Goal: Information Seeking & Learning: Learn about a topic

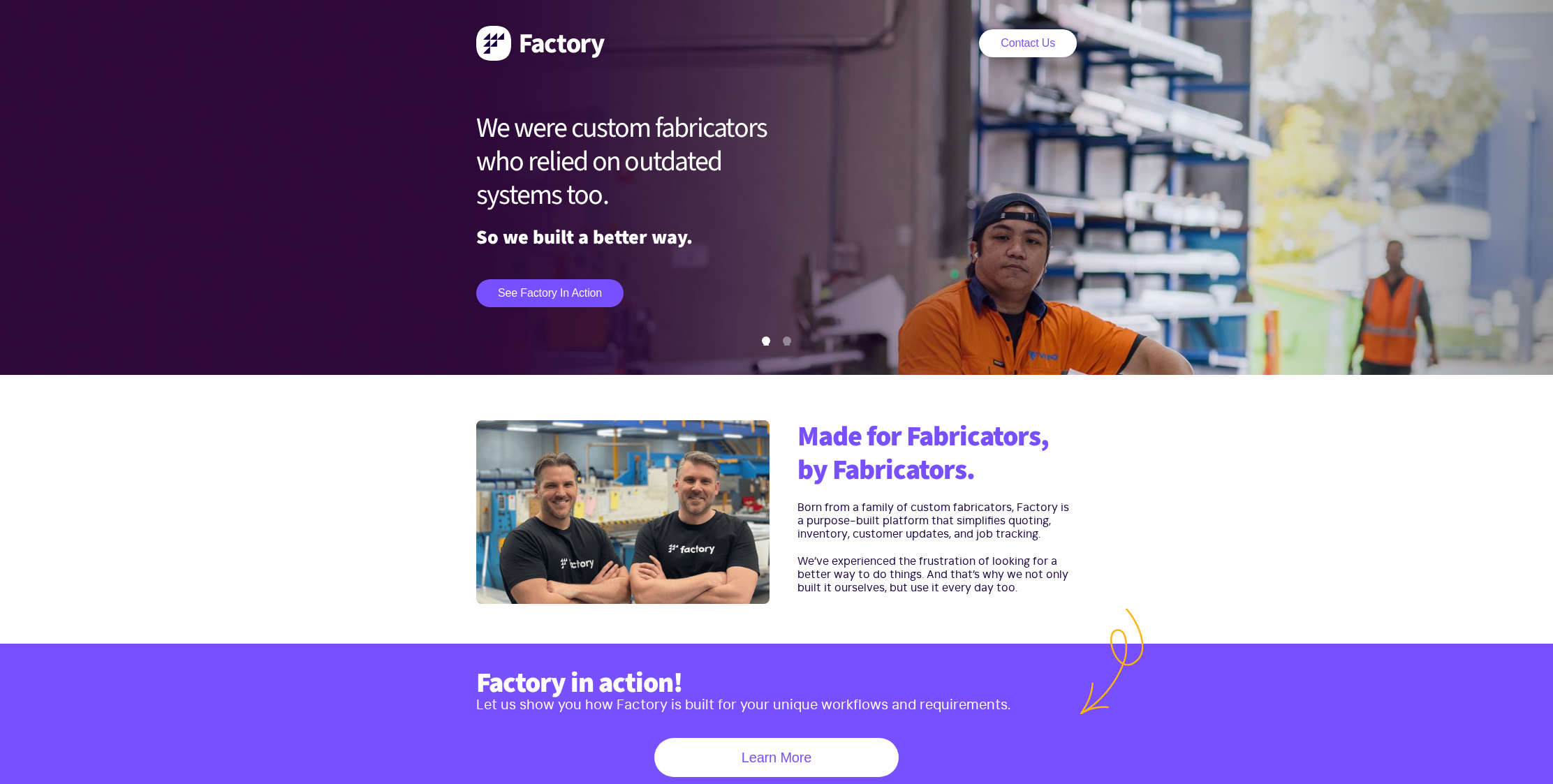
click at [501, 42] on img at bounding box center [540, 43] width 128 height 35
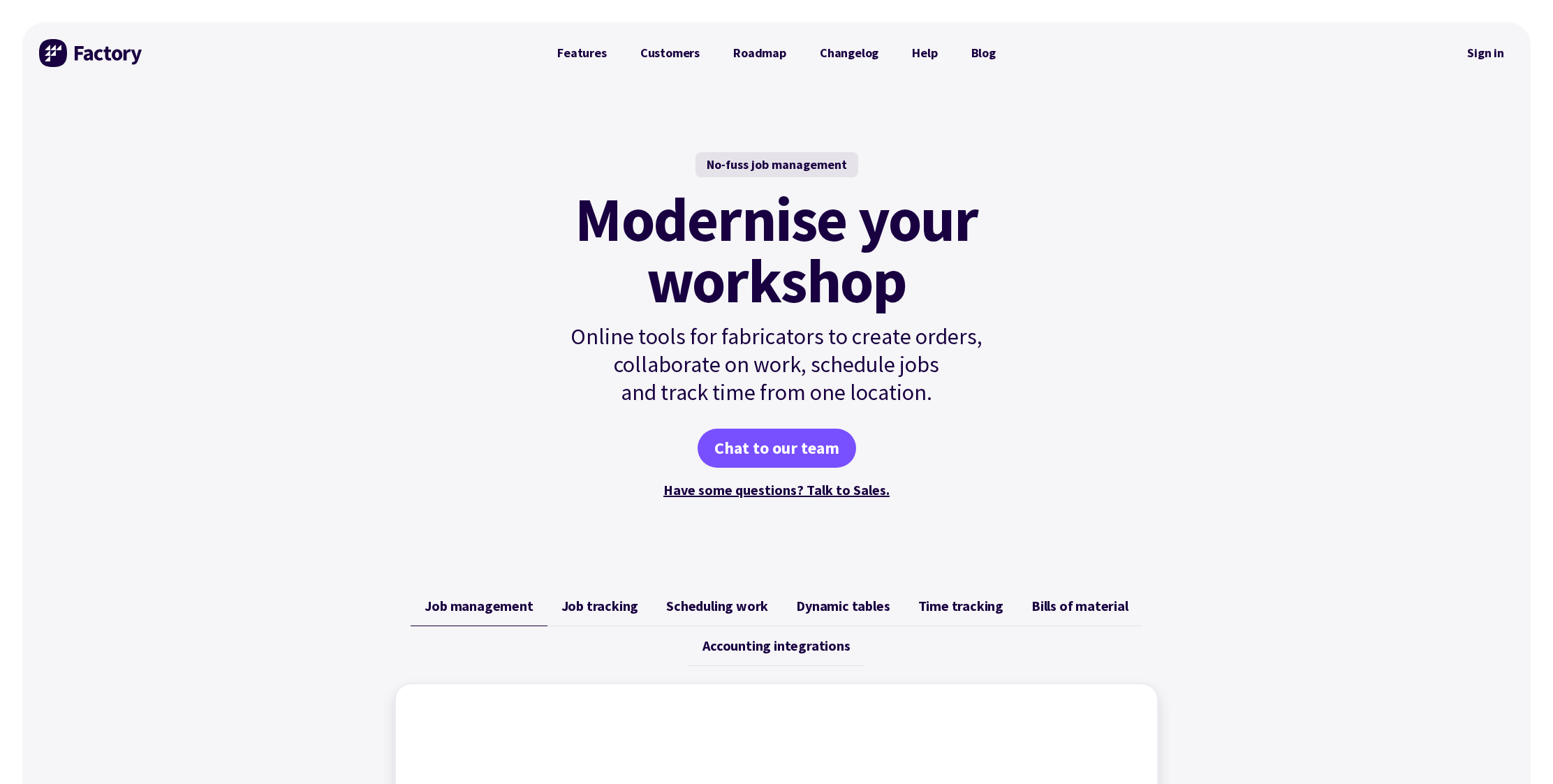
click at [560, 294] on h1 "Modernise your workshop" at bounding box center [776, 250] width 472 height 123
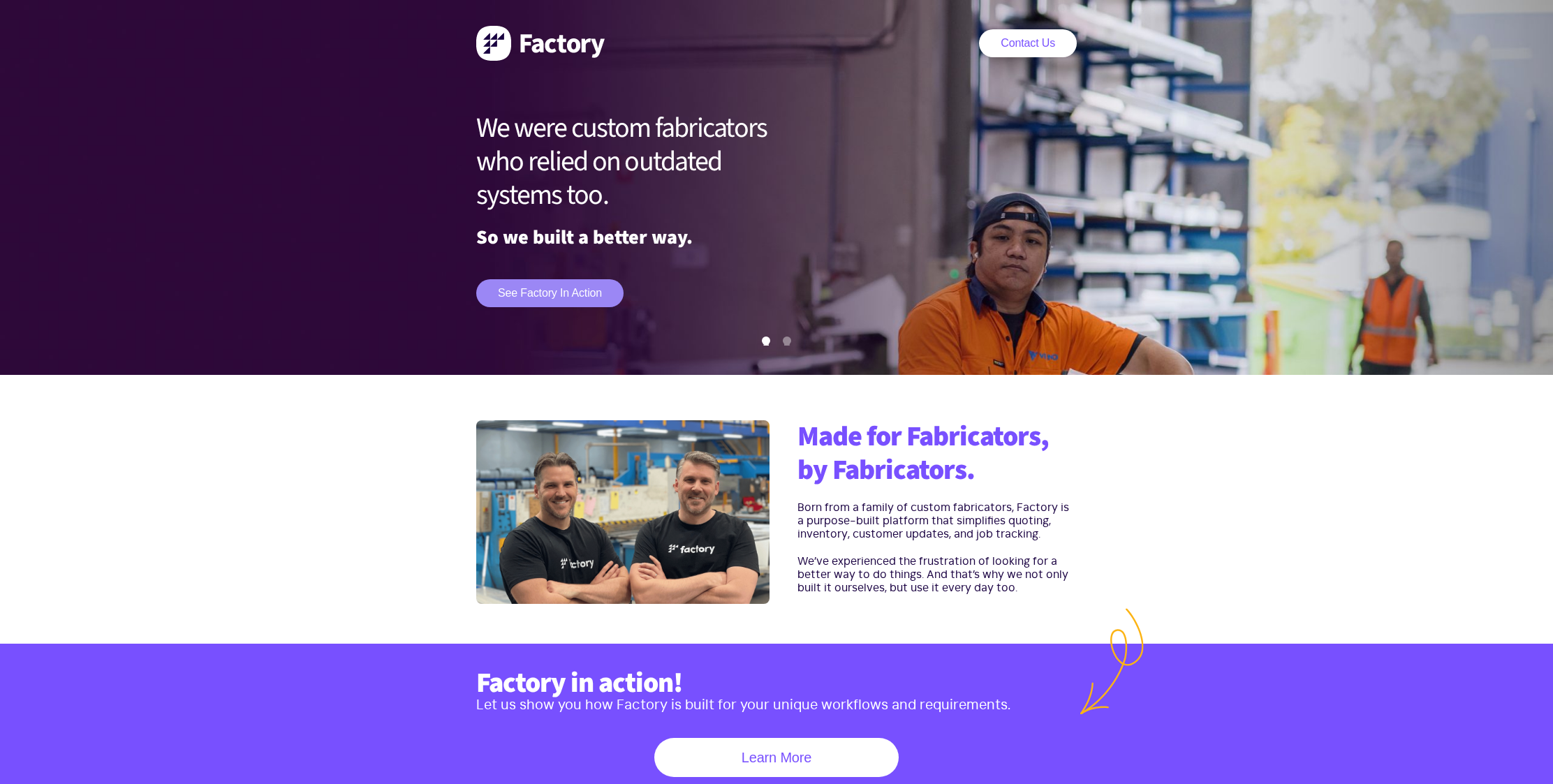
click at [539, 293] on link "See Factory in action" at bounding box center [549, 293] width 147 height 28
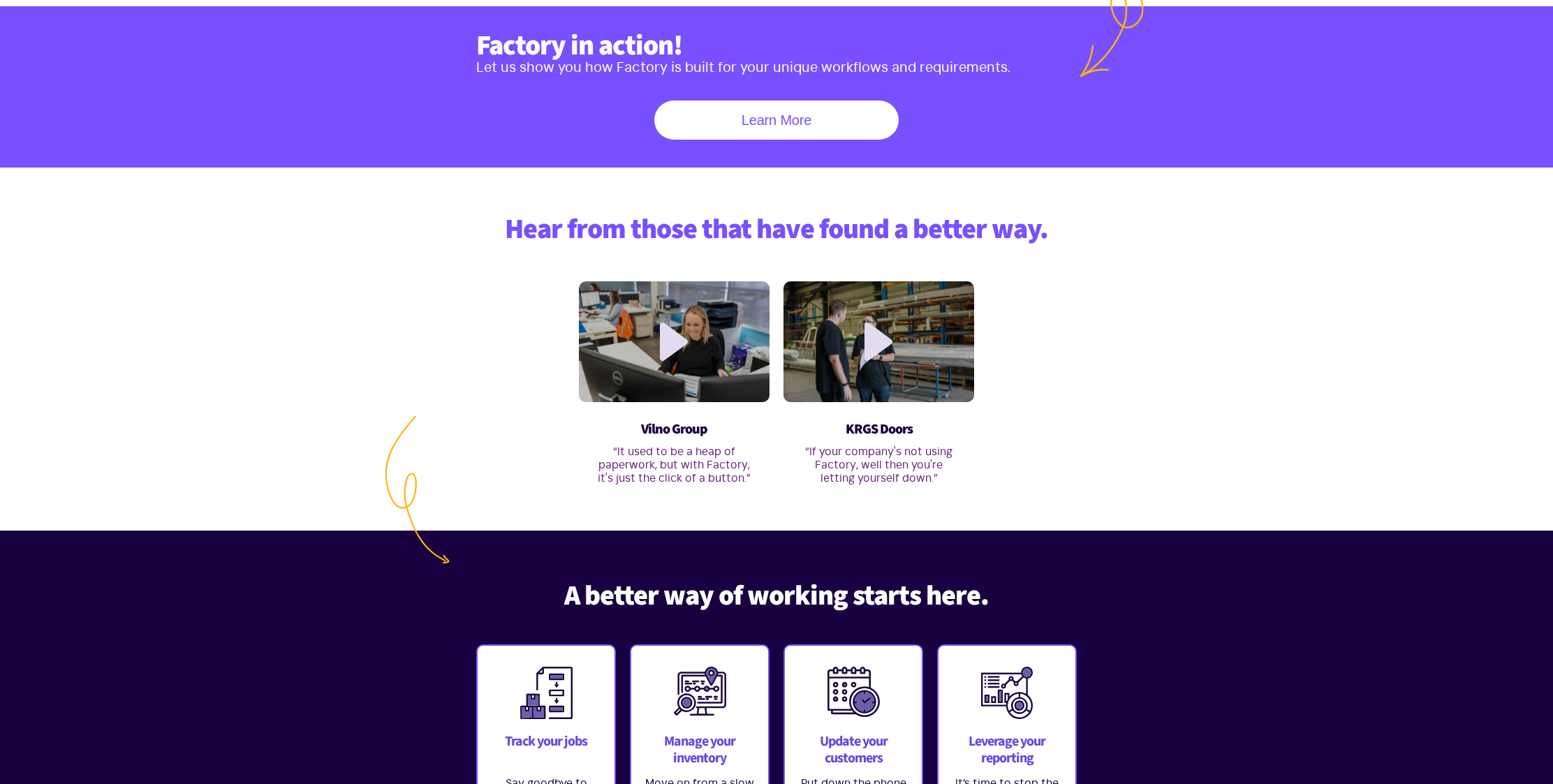
scroll to position [644, 0]
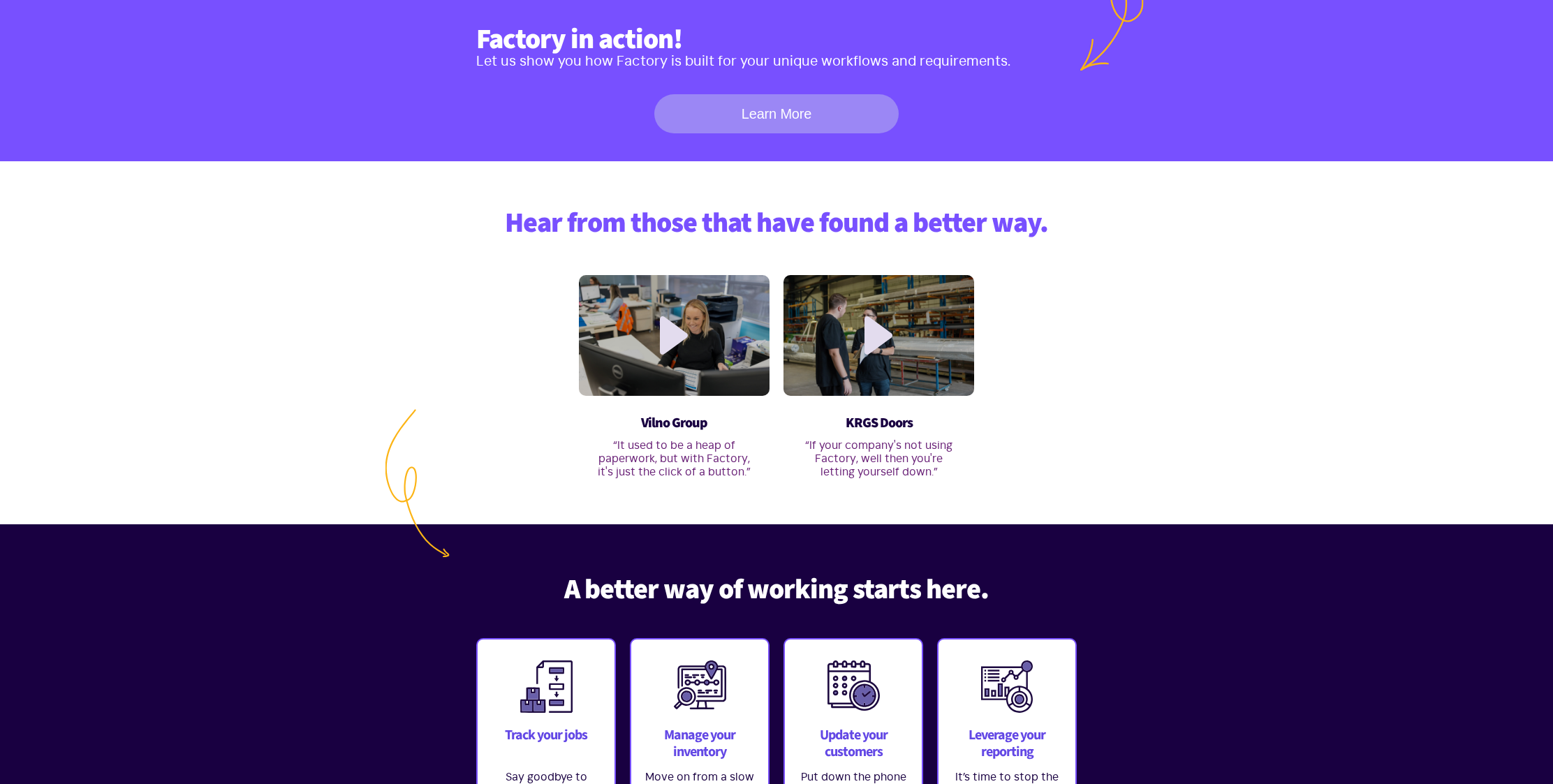
click at [772, 116] on link "Learn More" at bounding box center [776, 113] width 245 height 39
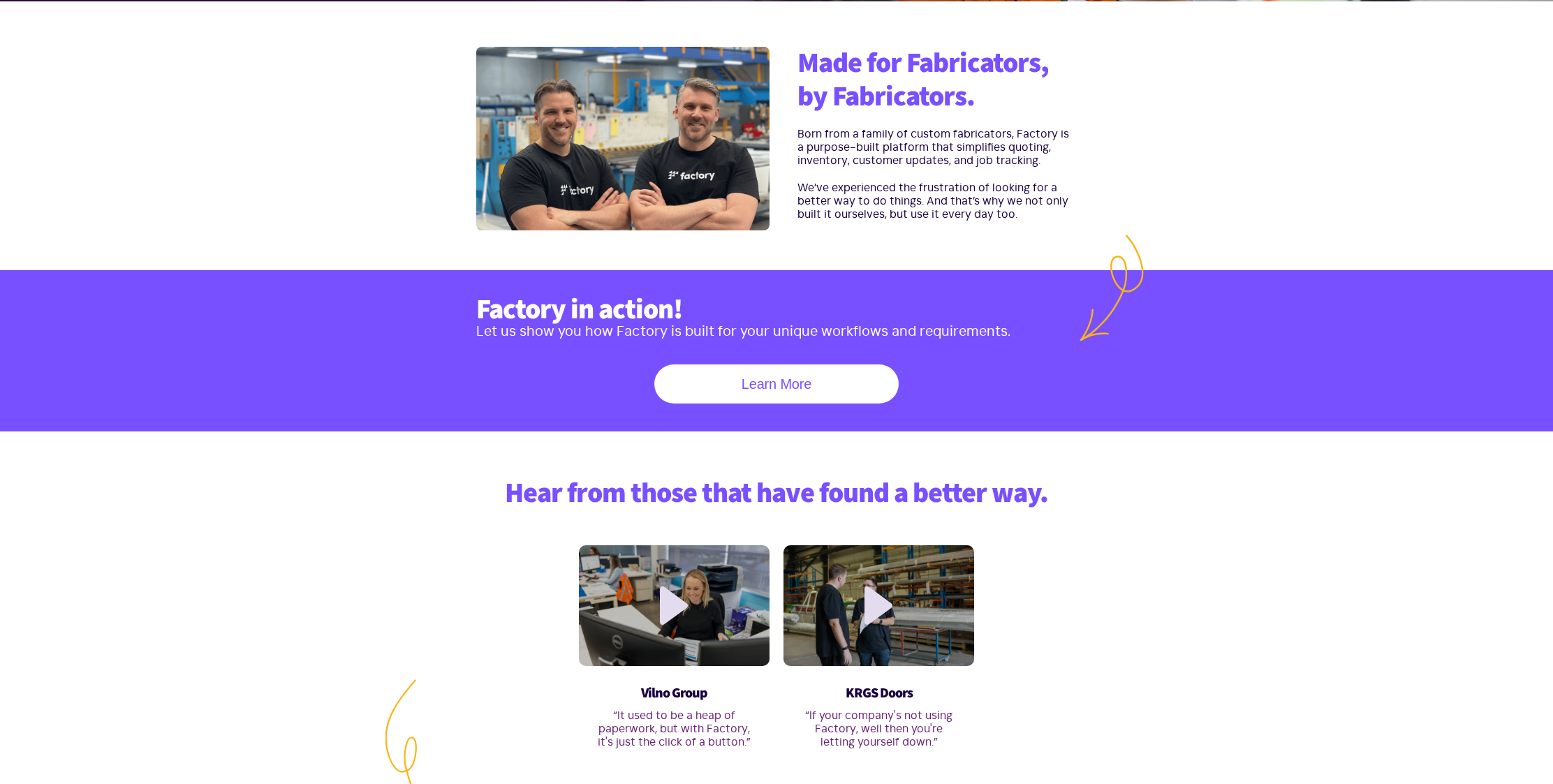
scroll to position [0, 0]
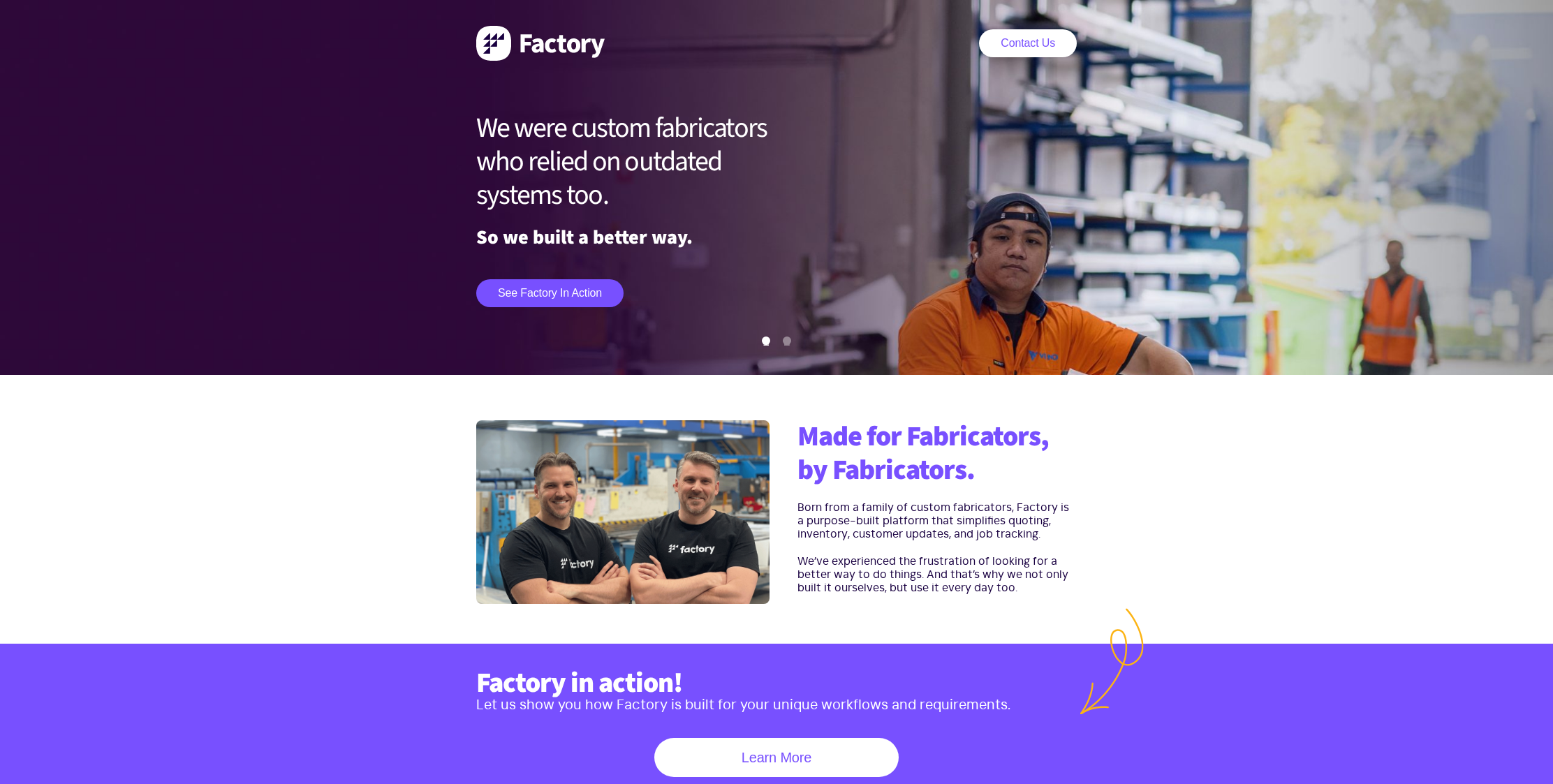
click at [491, 39] on img at bounding box center [540, 43] width 128 height 35
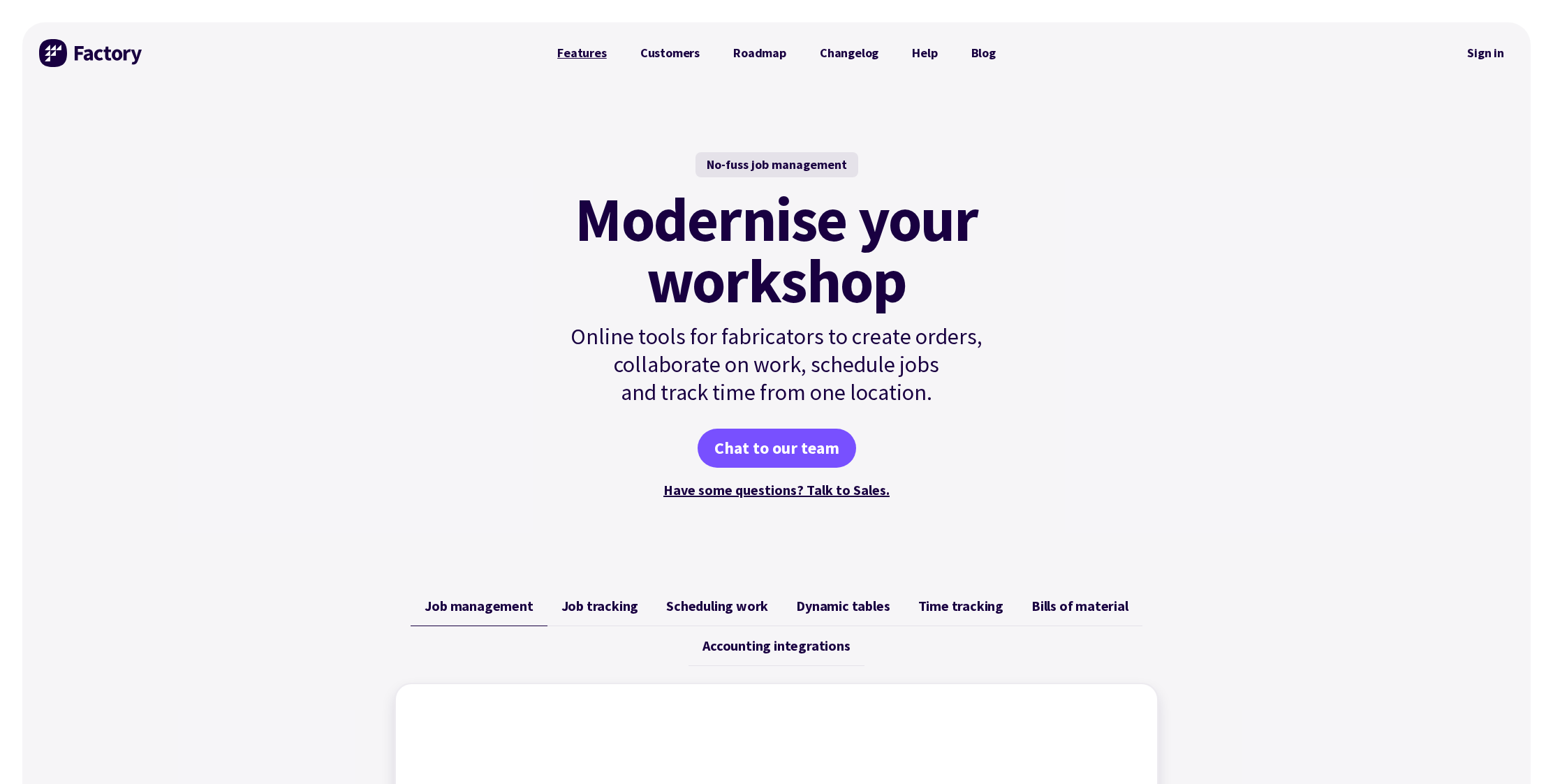
click at [586, 49] on link "Features" at bounding box center [582, 52] width 83 height 28
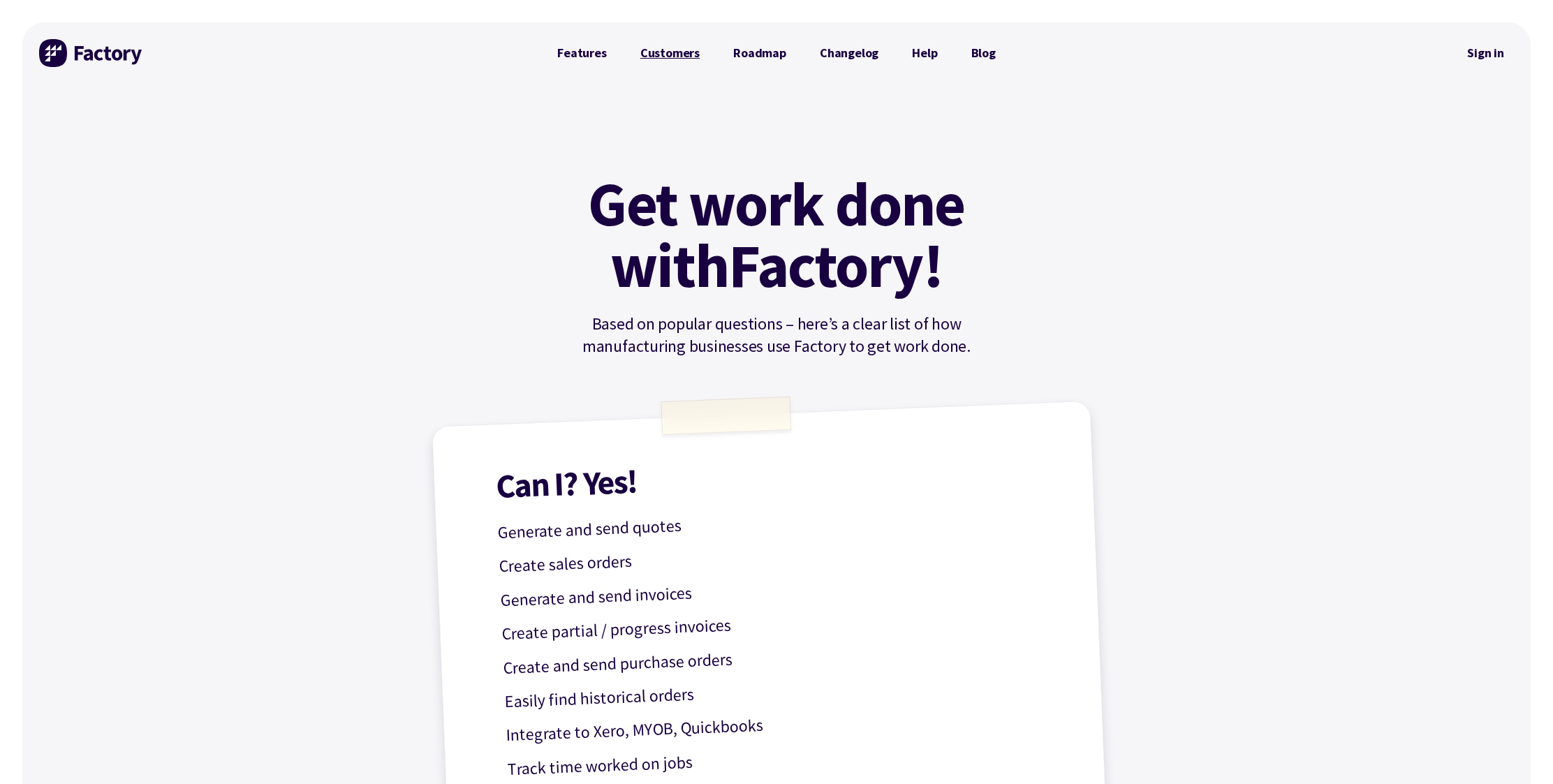
click at [664, 50] on link "Customers" at bounding box center [669, 52] width 93 height 28
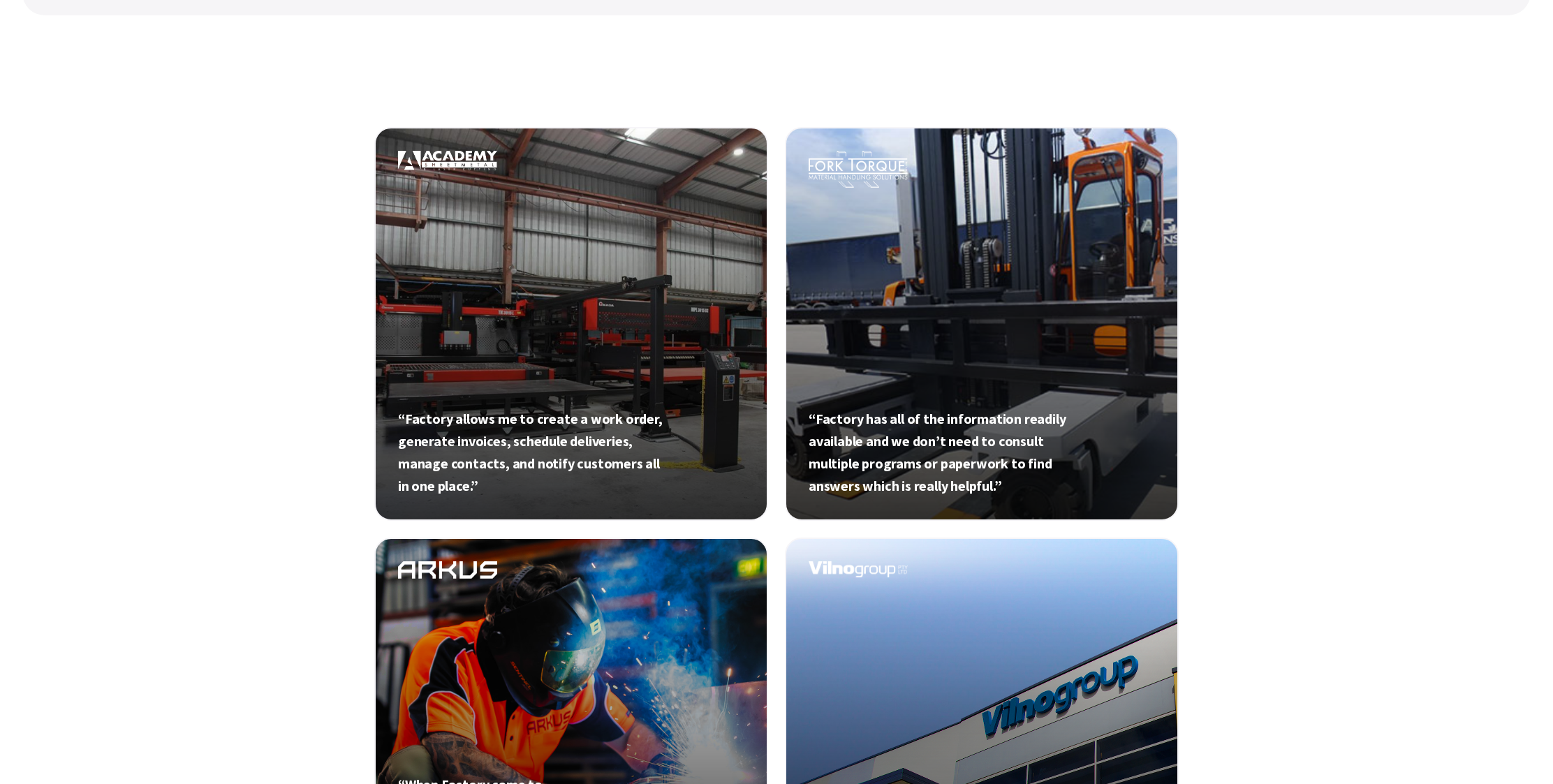
scroll to position [451, 0]
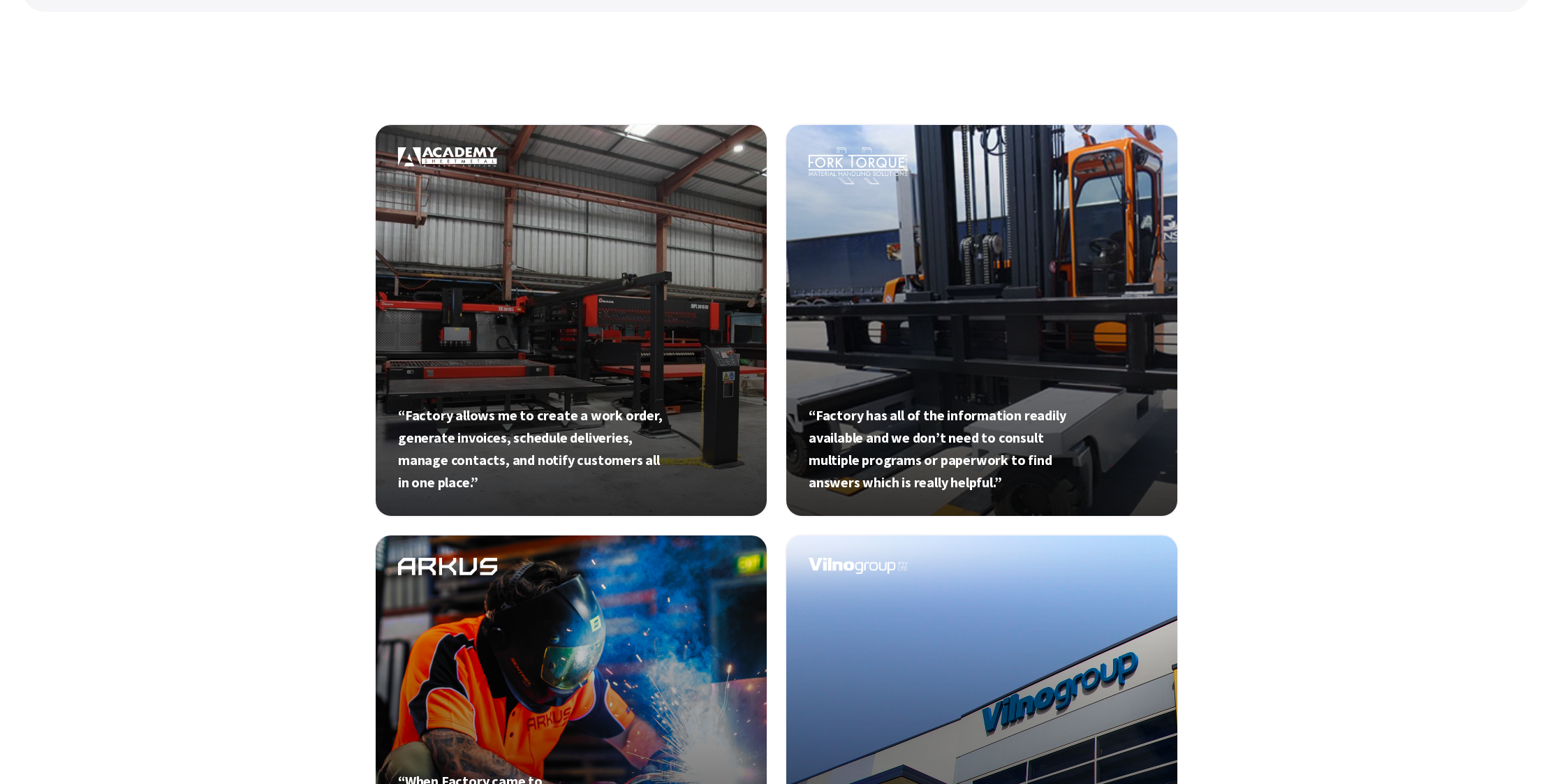
click at [566, 286] on link at bounding box center [571, 321] width 394 height 394
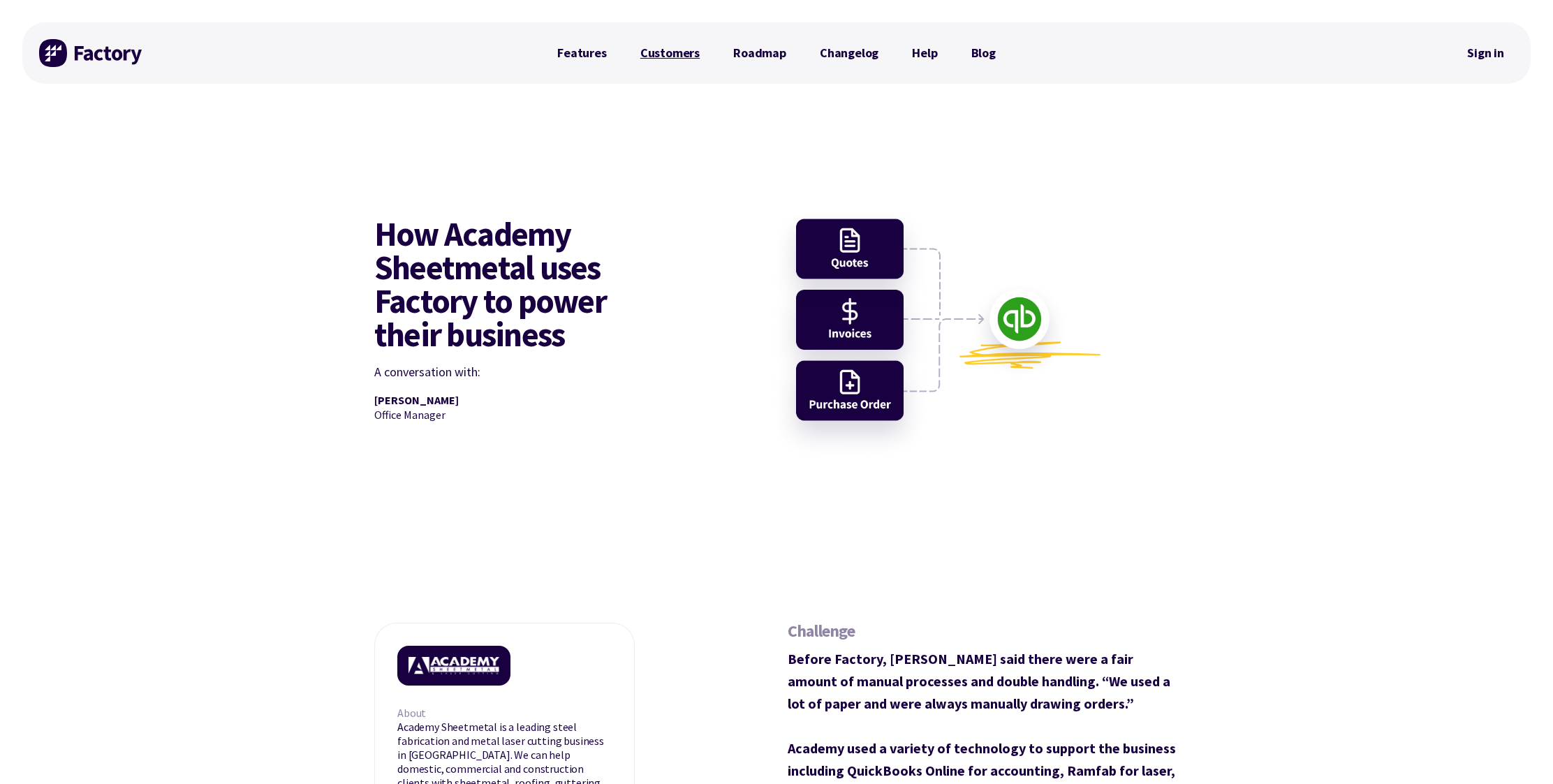
click at [666, 54] on link "Customers" at bounding box center [669, 52] width 93 height 28
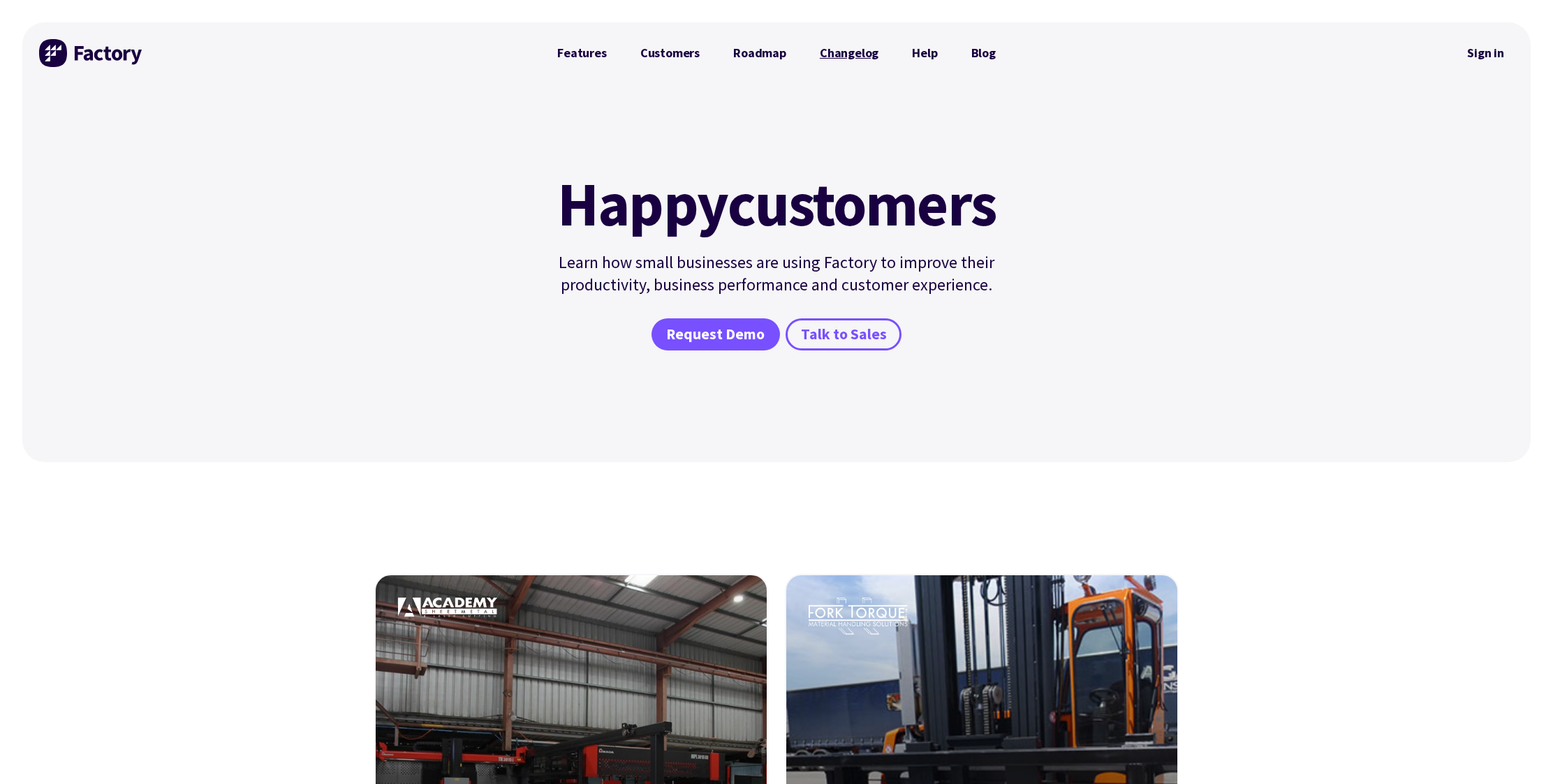
click at [851, 54] on link "Changelog" at bounding box center [849, 52] width 92 height 28
